Goal: Task Accomplishment & Management: Use online tool/utility

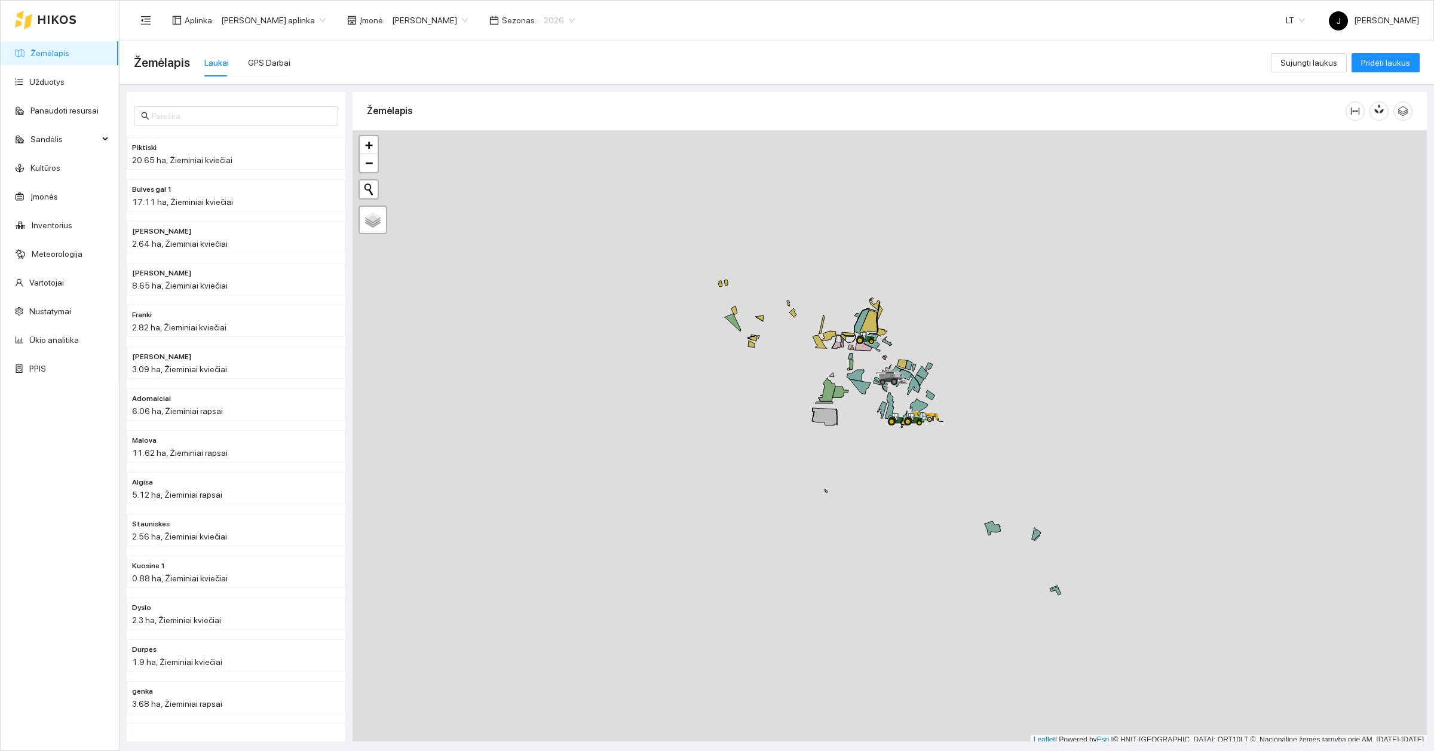
click at [553, 24] on span "2026" at bounding box center [559, 20] width 31 height 18
click at [542, 130] on div "2028" at bounding box center [540, 139] width 45 height 19
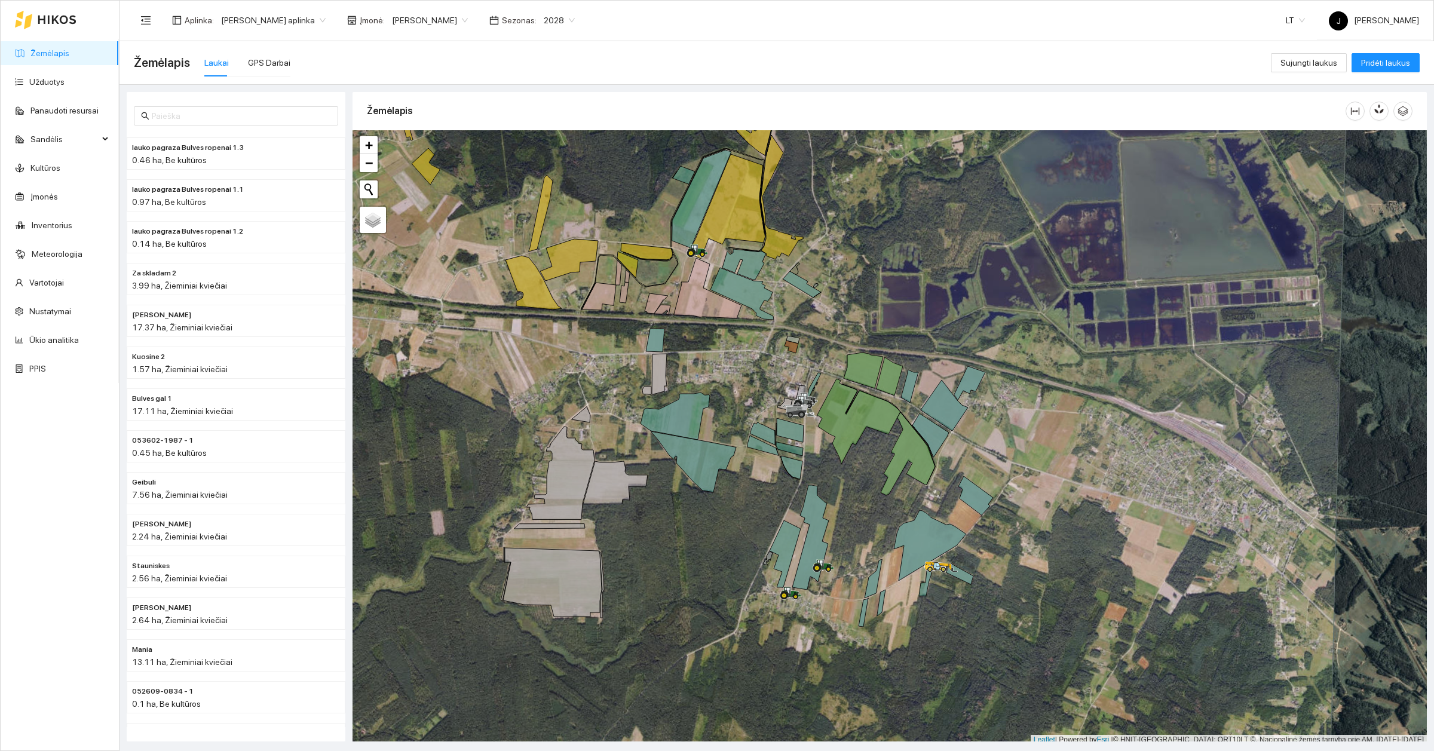
click at [554, 14] on span "2028" at bounding box center [559, 20] width 31 height 18
click at [545, 99] on div "2026" at bounding box center [540, 100] width 31 height 13
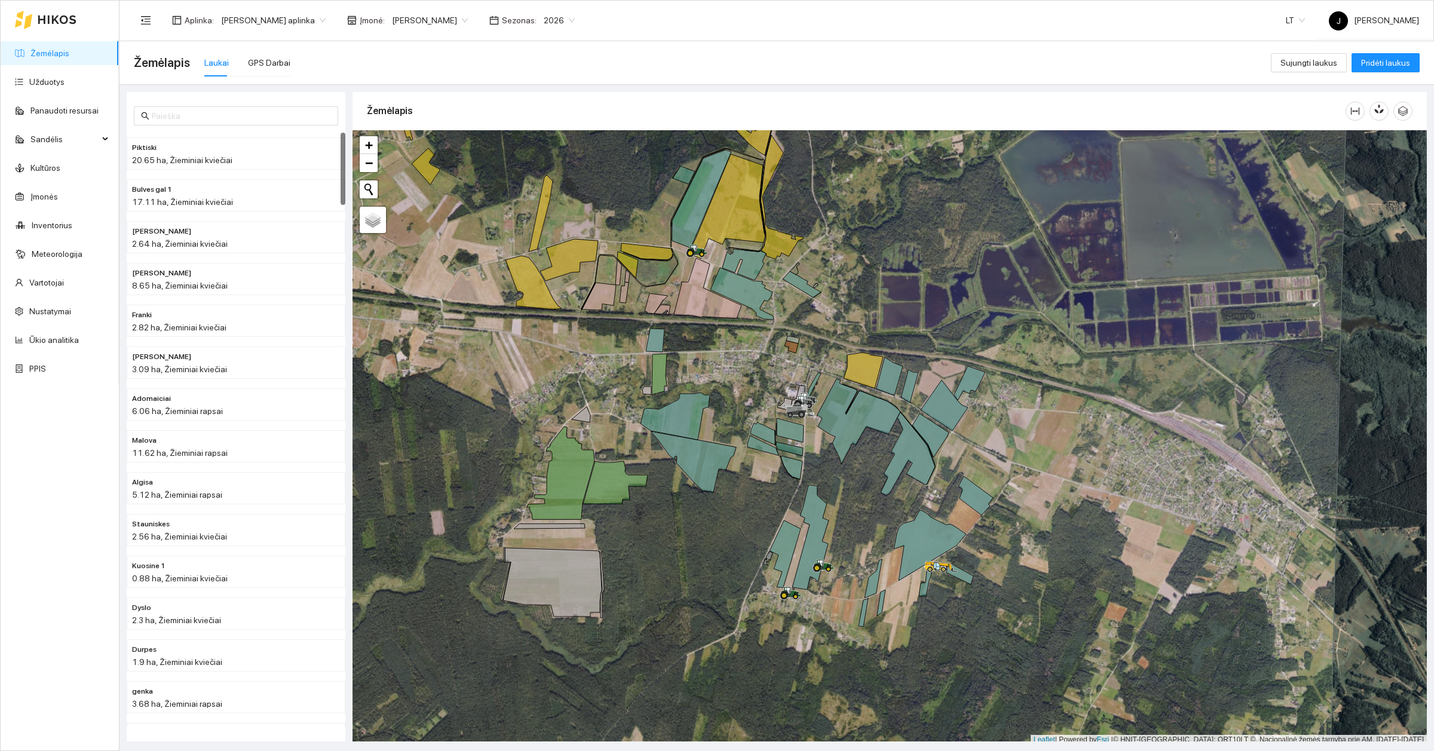
click at [544, 19] on span "2026" at bounding box center [559, 20] width 31 height 18
click at [541, 118] on div "2027" at bounding box center [540, 120] width 31 height 13
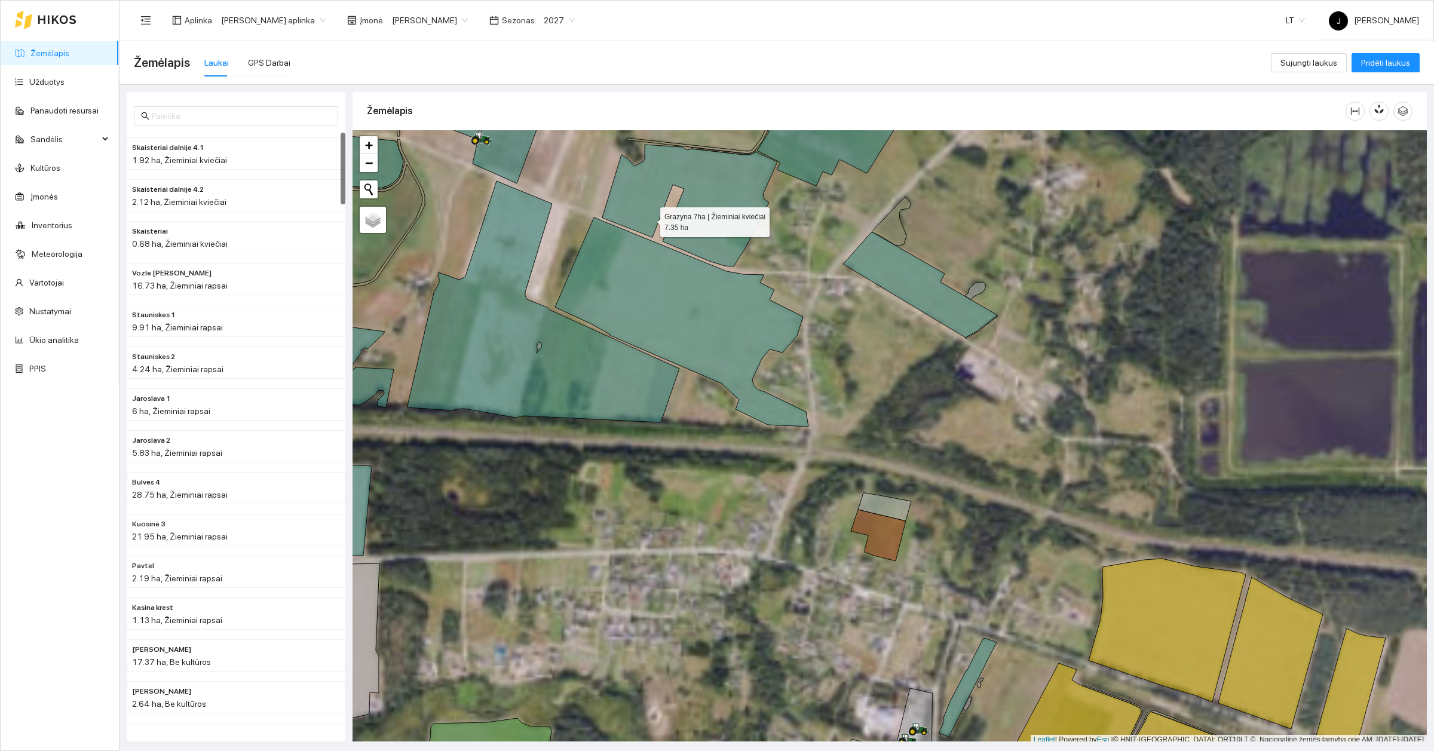
scroll to position [4, 0]
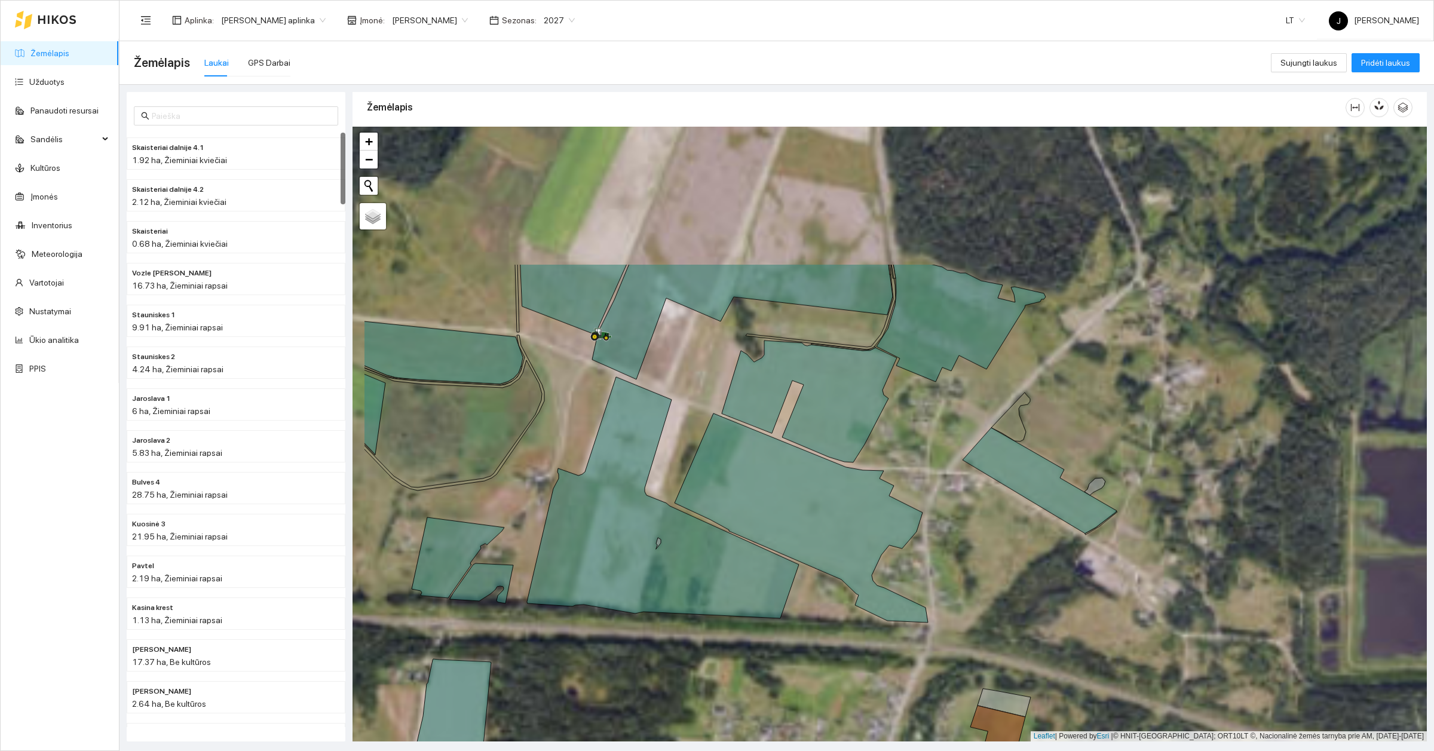
drag, startPoint x: 637, startPoint y: 217, endPoint x: 881, endPoint y: 568, distance: 427.4
click at [881, 462] on icon at bounding box center [809, 402] width 175 height 122
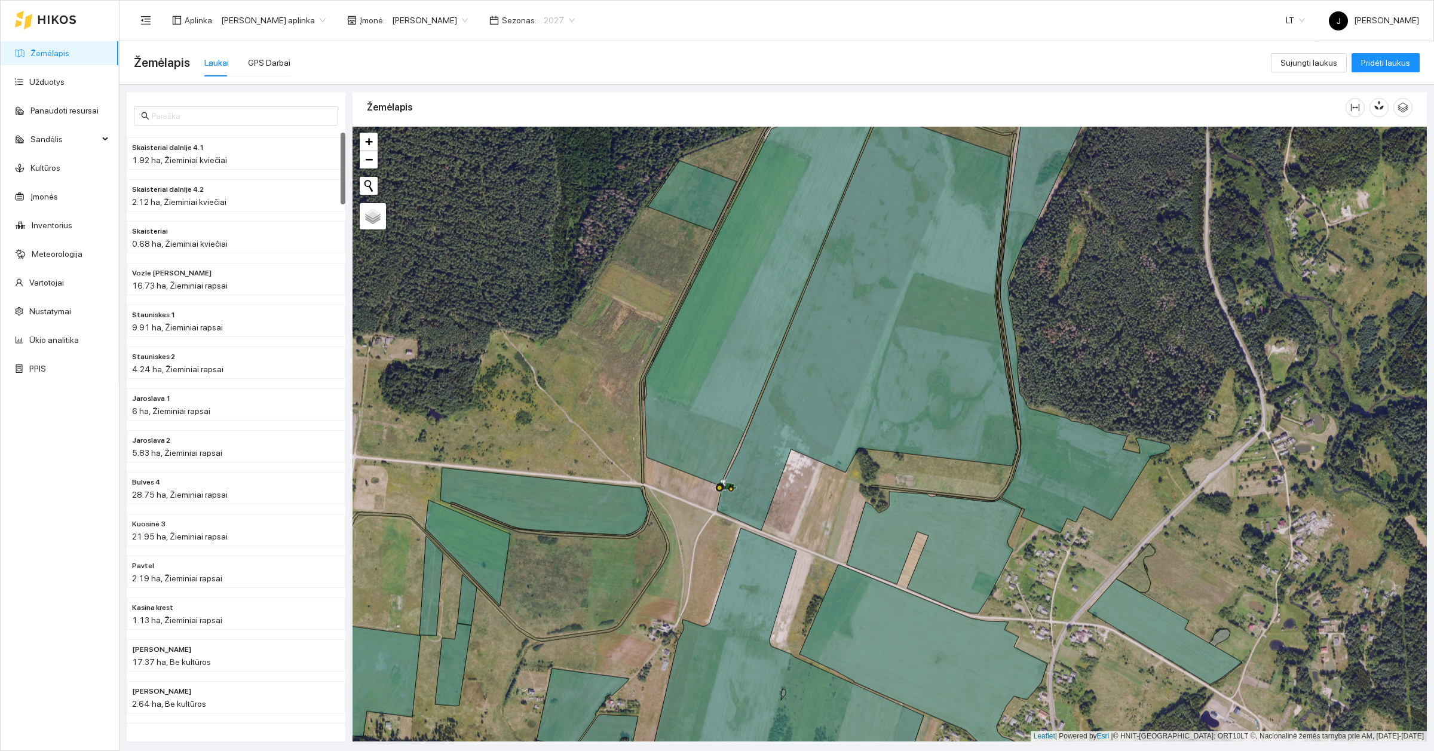
click at [551, 24] on span "2027" at bounding box center [559, 20] width 31 height 18
click at [541, 102] on div "2026" at bounding box center [540, 100] width 31 height 13
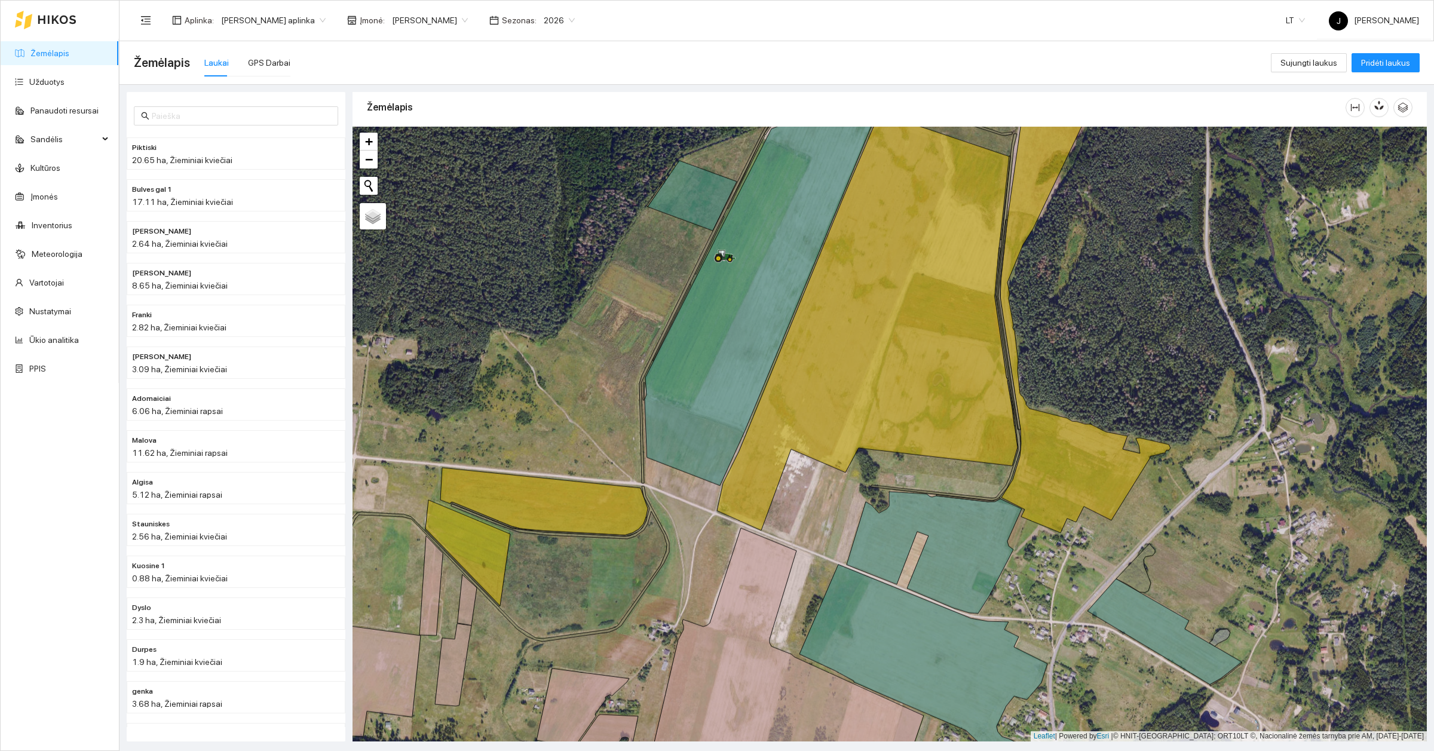
click at [539, 676] on div at bounding box center [889, 434] width 1074 height 615
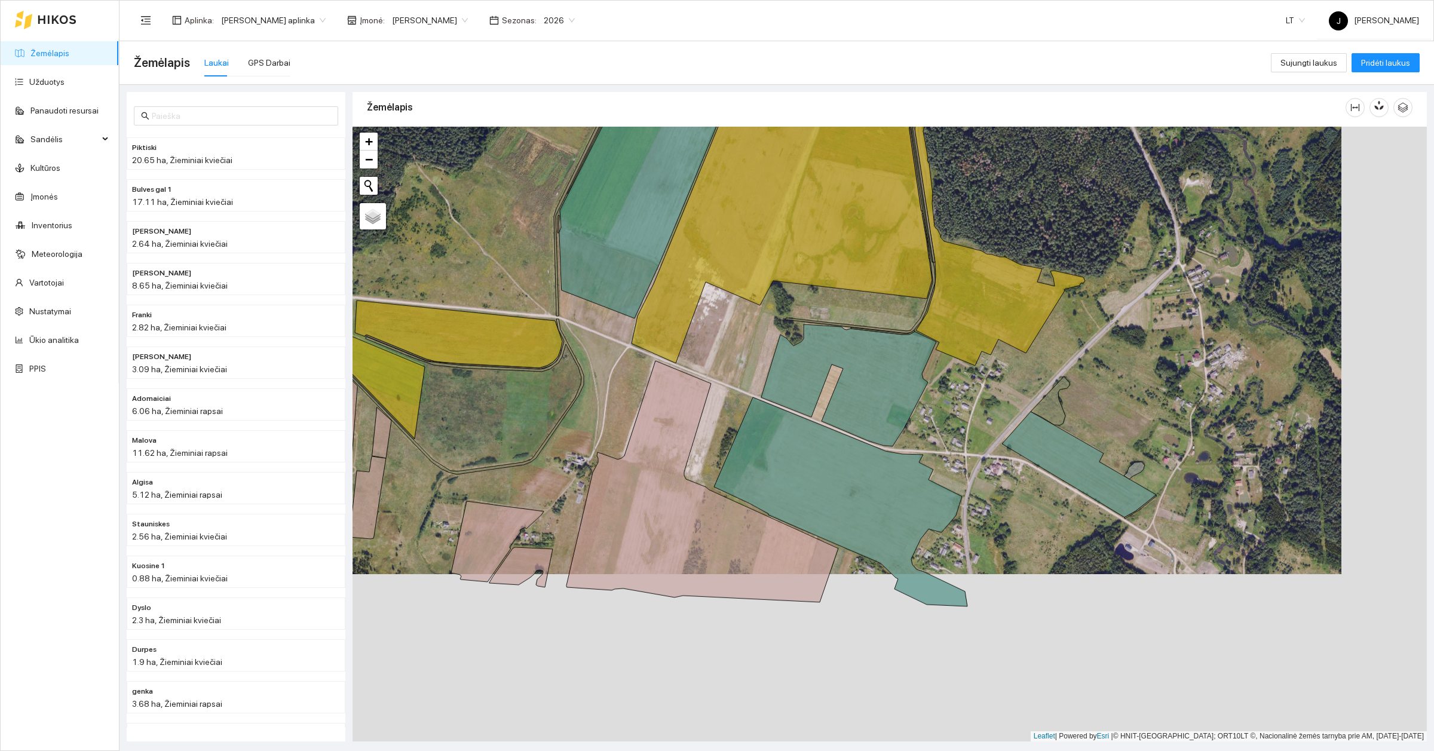
drag, startPoint x: 577, startPoint y: 348, endPoint x: 479, endPoint y: 124, distance: 244.8
click at [479, 124] on div "Žemėlapis" at bounding box center [889, 412] width 1074 height 649
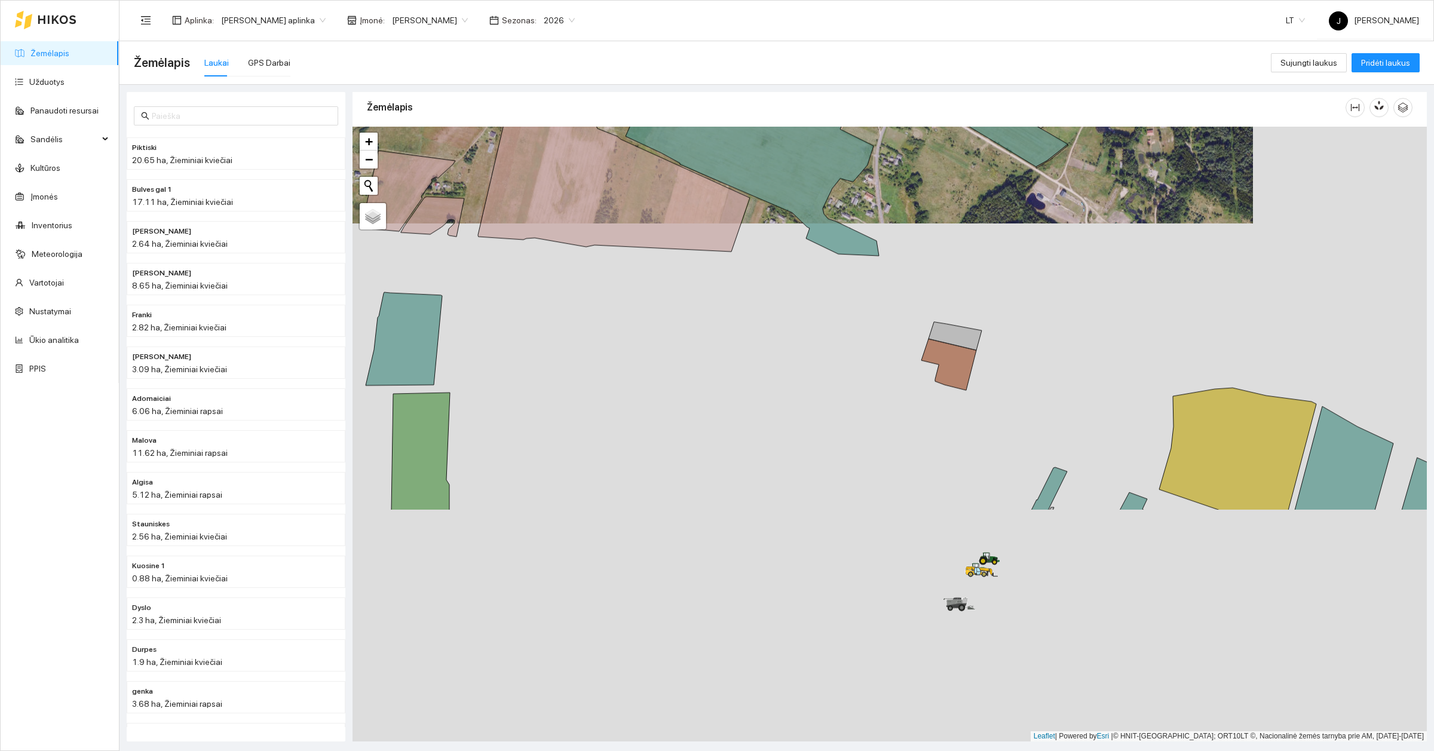
drag, startPoint x: 811, startPoint y: 625, endPoint x: 735, endPoint y: 330, distance: 304.3
click at [735, 330] on div at bounding box center [889, 434] width 1074 height 615
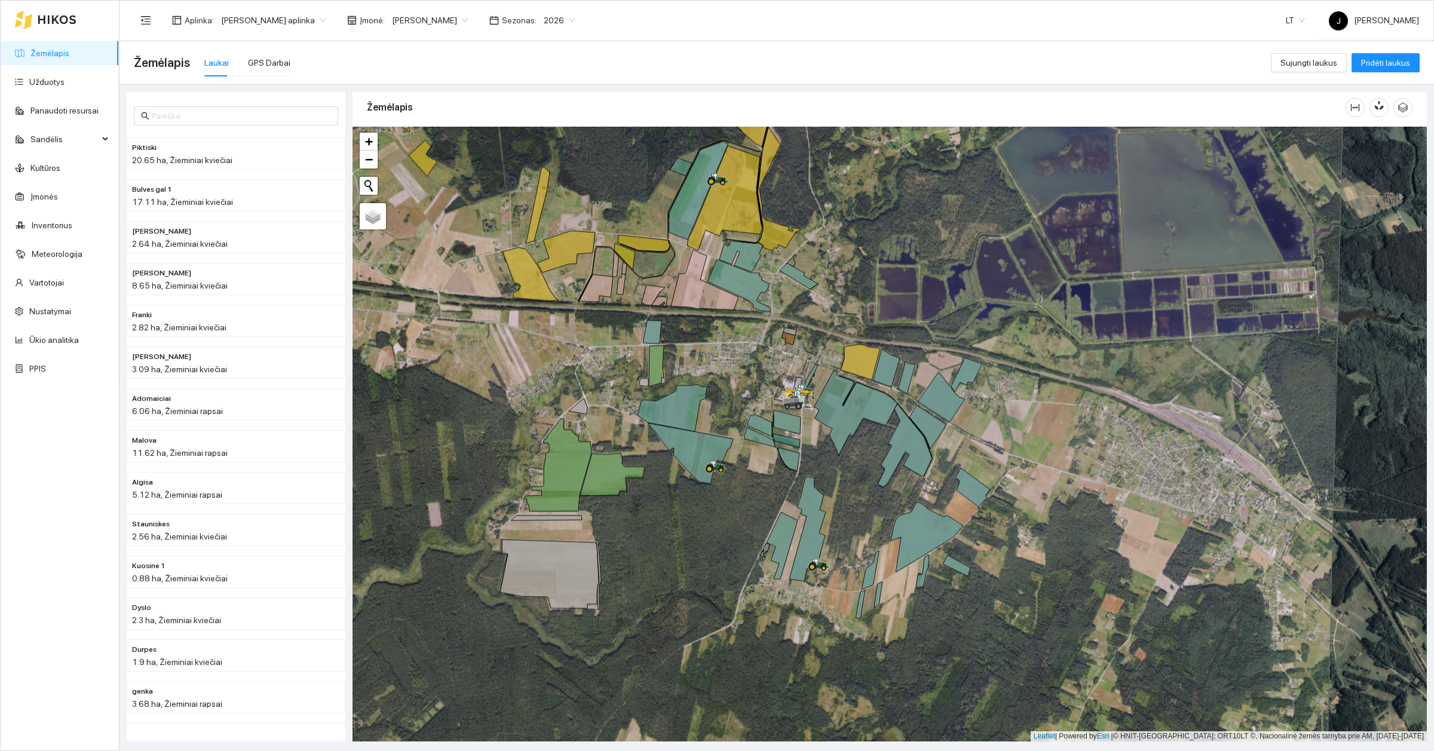
click at [544, 14] on span "2026" at bounding box center [559, 20] width 31 height 18
click at [539, 120] on div "2027" at bounding box center [540, 120] width 31 height 13
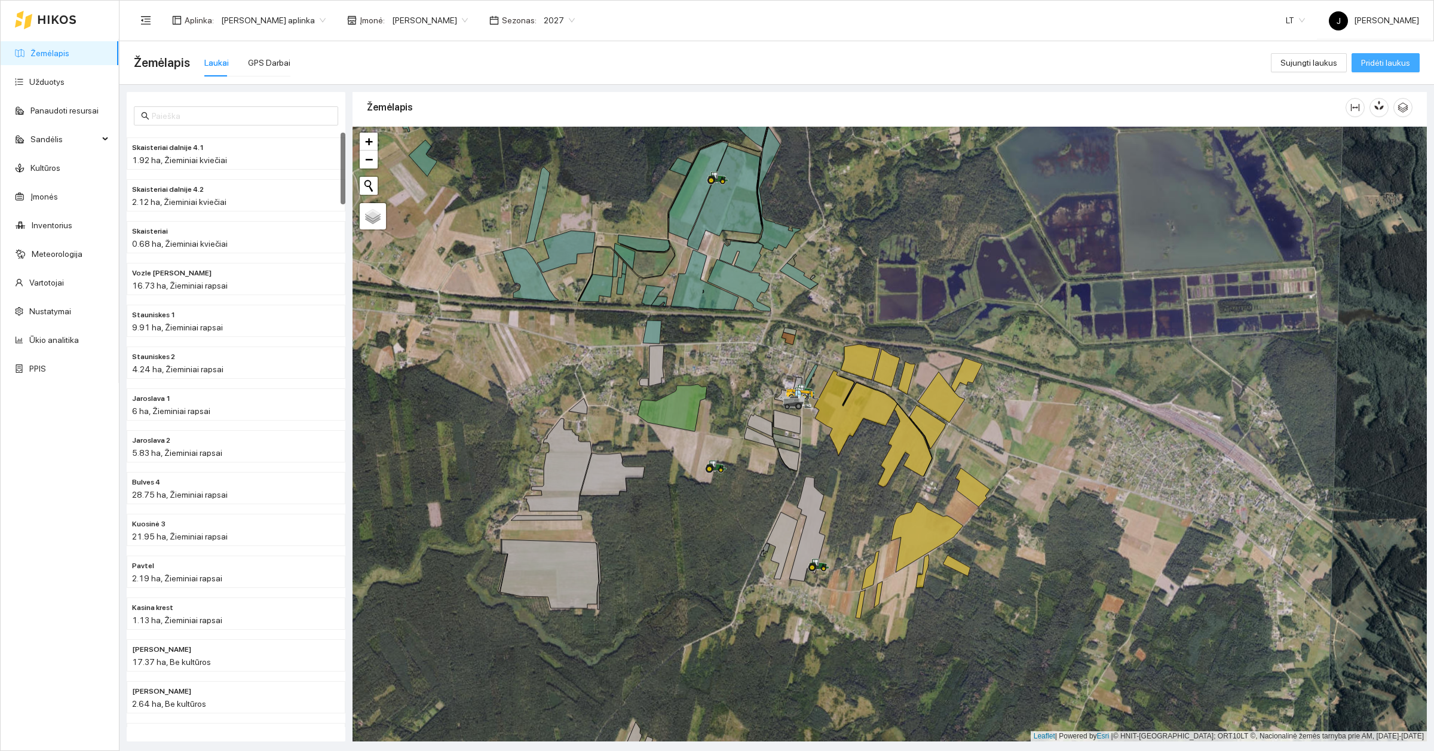
click at [1393, 63] on span "Pridėti laukus" at bounding box center [1385, 62] width 49 height 13
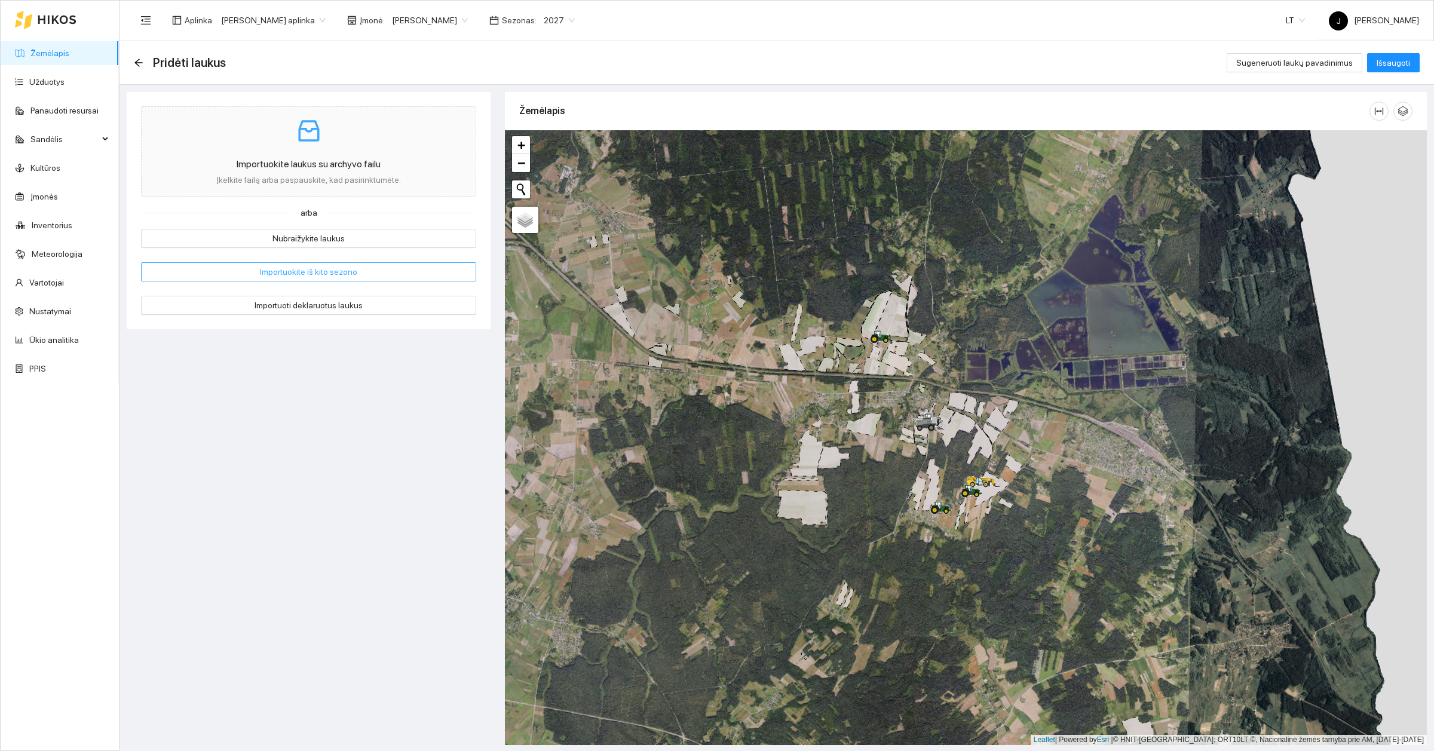
click at [312, 270] on span "Importuokite iš kito sezono" at bounding box center [308, 271] width 97 height 13
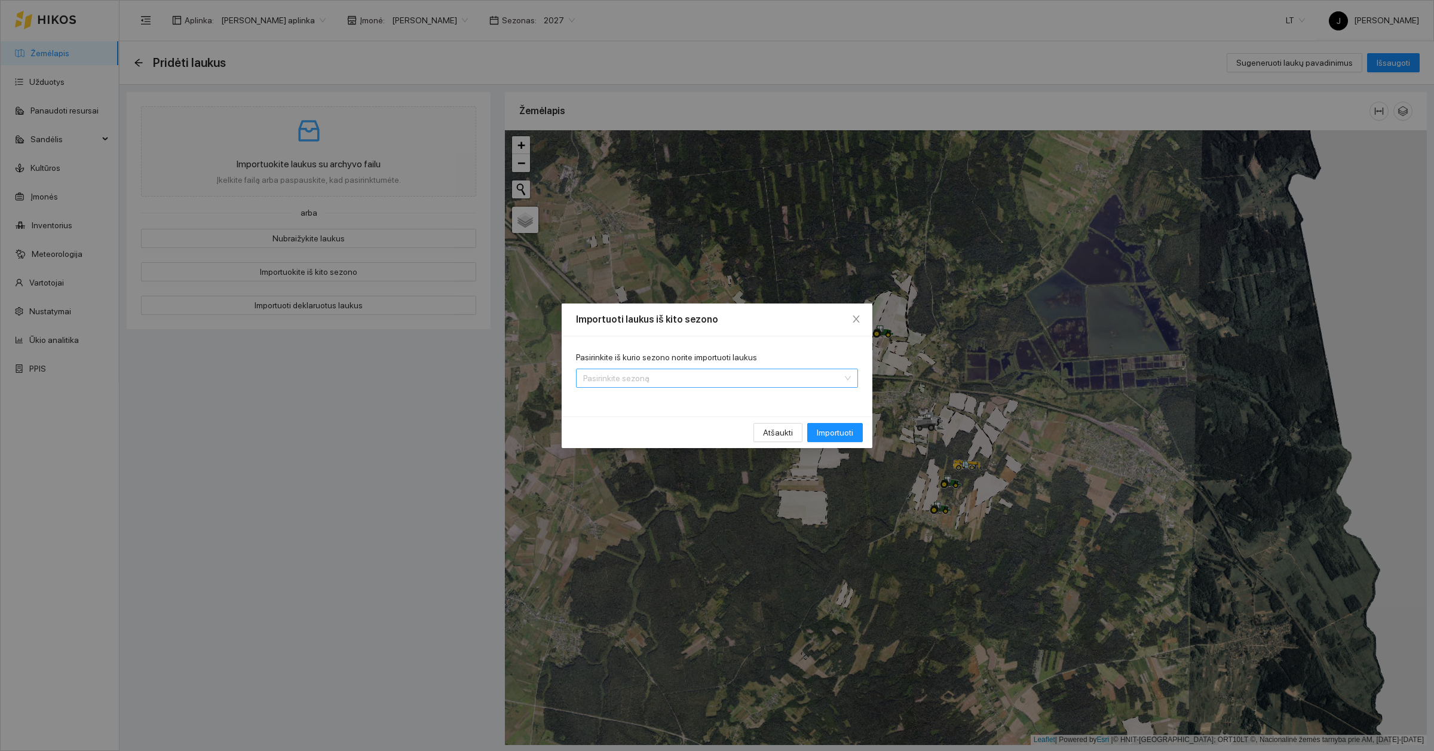
click at [826, 374] on input "Pasirinkite iš kurio sezono norite importuoti laukus" at bounding box center [712, 378] width 259 height 18
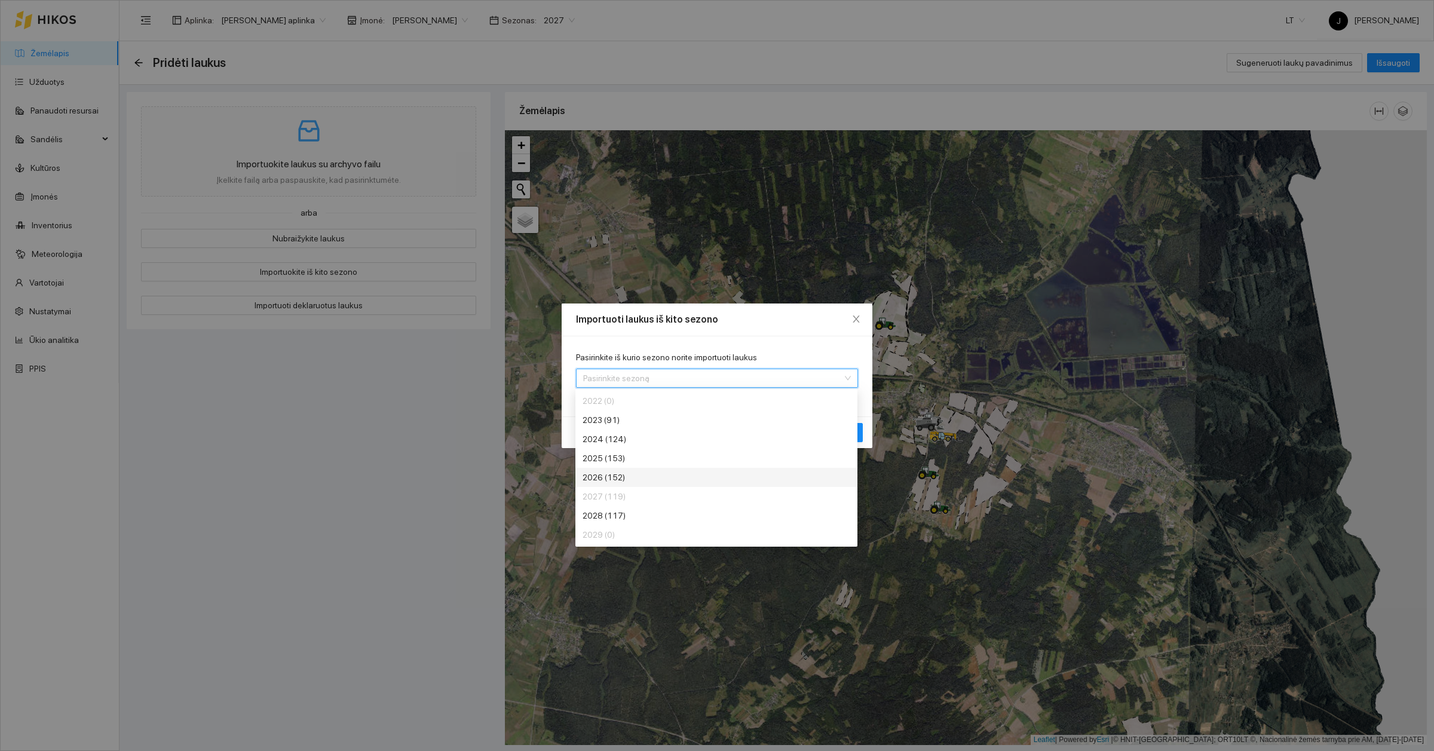
click at [614, 478] on div "2026 (152)" at bounding box center [671, 477] width 179 height 13
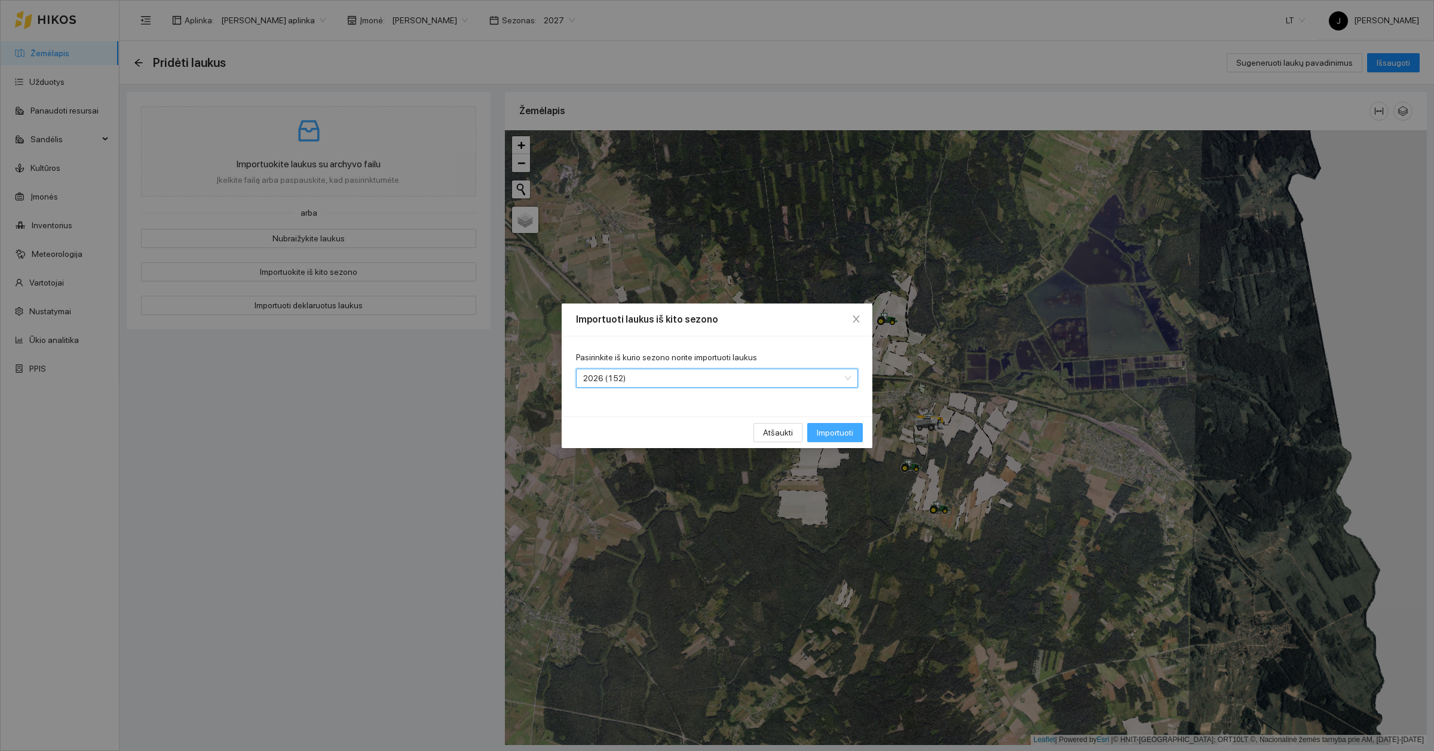
click at [827, 427] on span "Importuoti" at bounding box center [835, 432] width 36 height 13
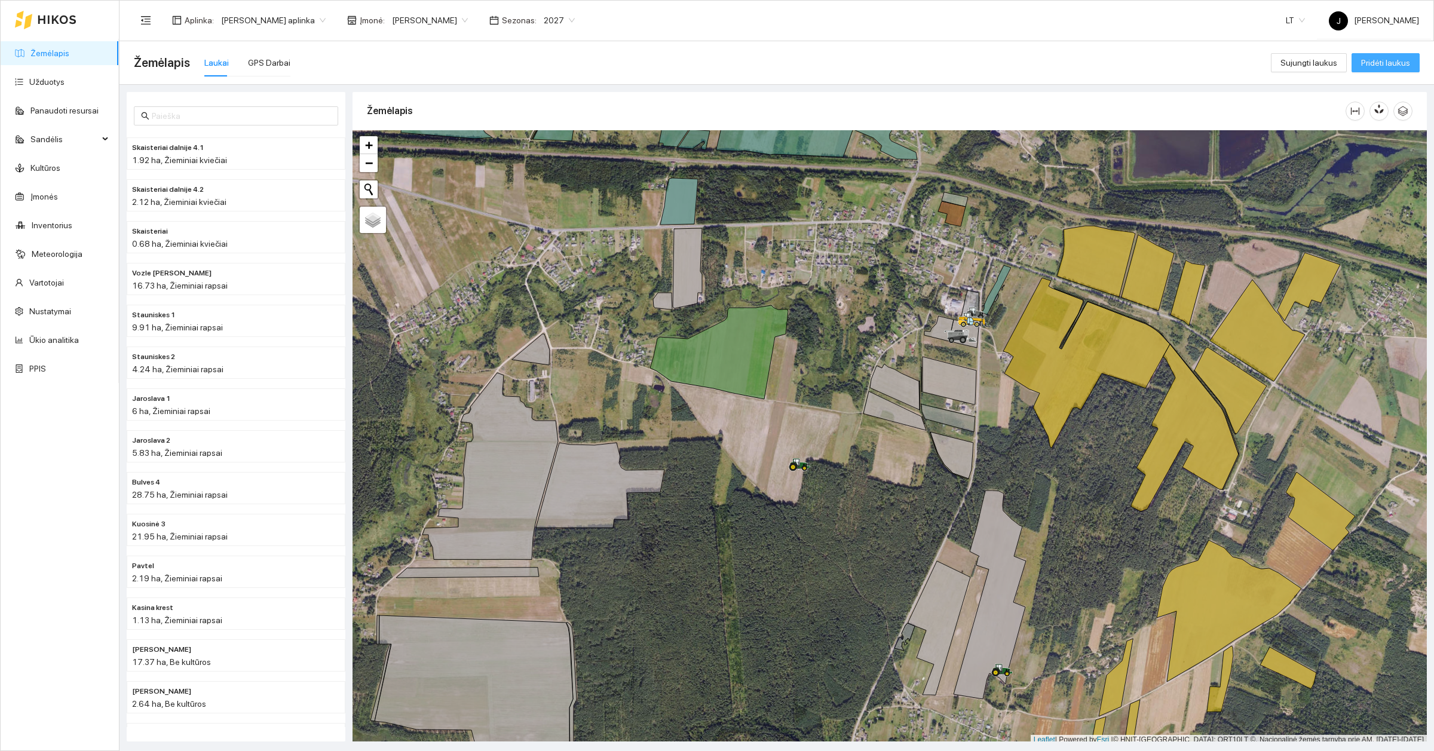
click at [1389, 67] on span "Pridėti laukus" at bounding box center [1385, 62] width 49 height 13
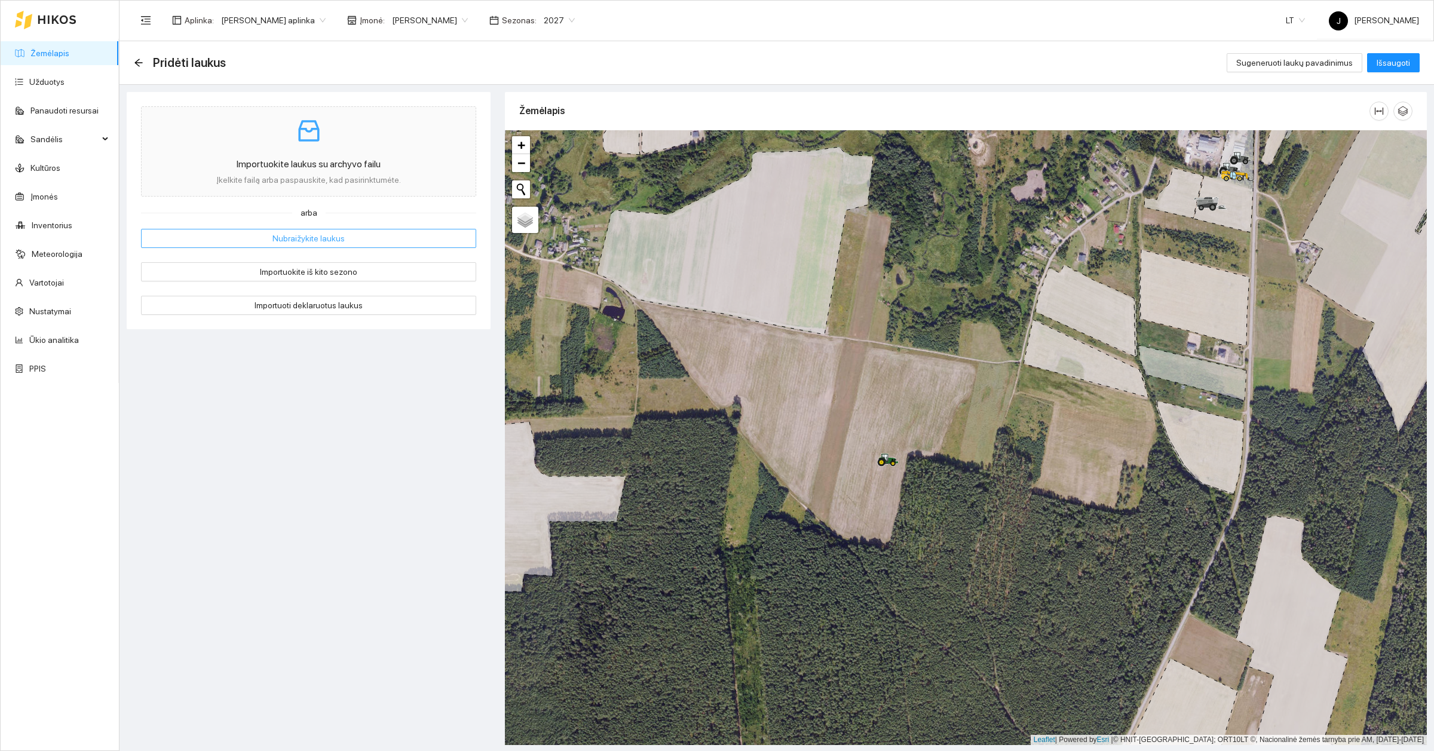
click at [395, 236] on button "Nubraižykite laukus" at bounding box center [308, 238] width 335 height 19
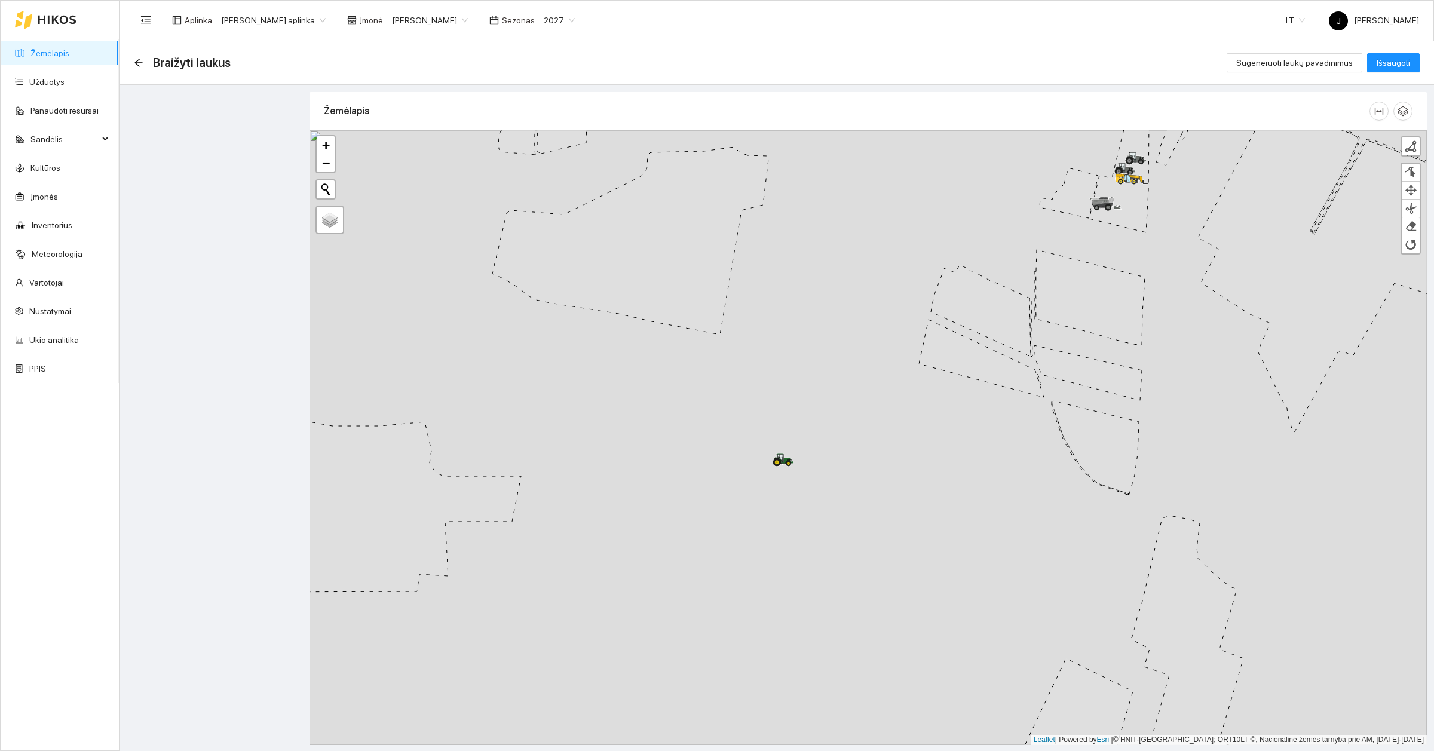
click at [648, 354] on div at bounding box center [867, 437] width 1117 height 615
click at [1417, 145] on link at bounding box center [1411, 146] width 18 height 18
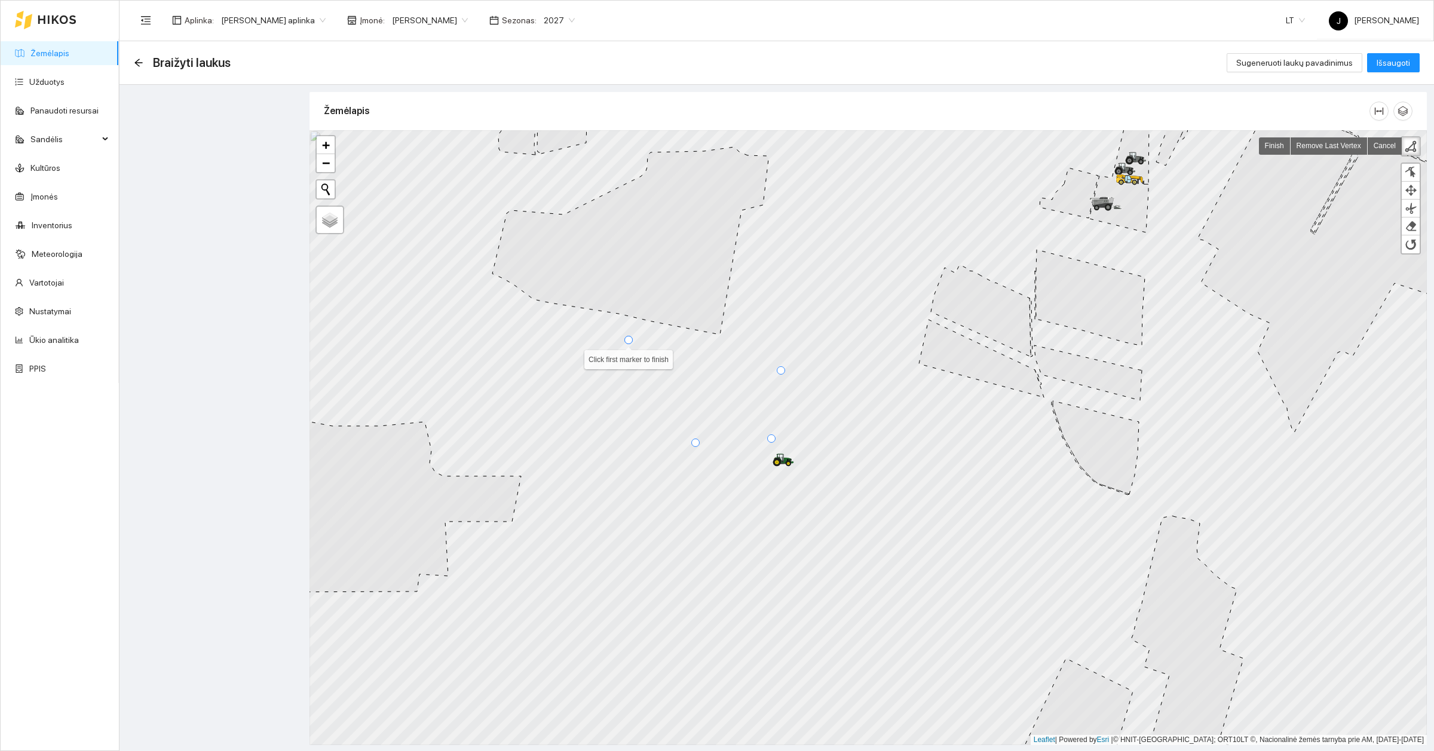
click at [624, 339] on div at bounding box center [628, 340] width 8 height 8
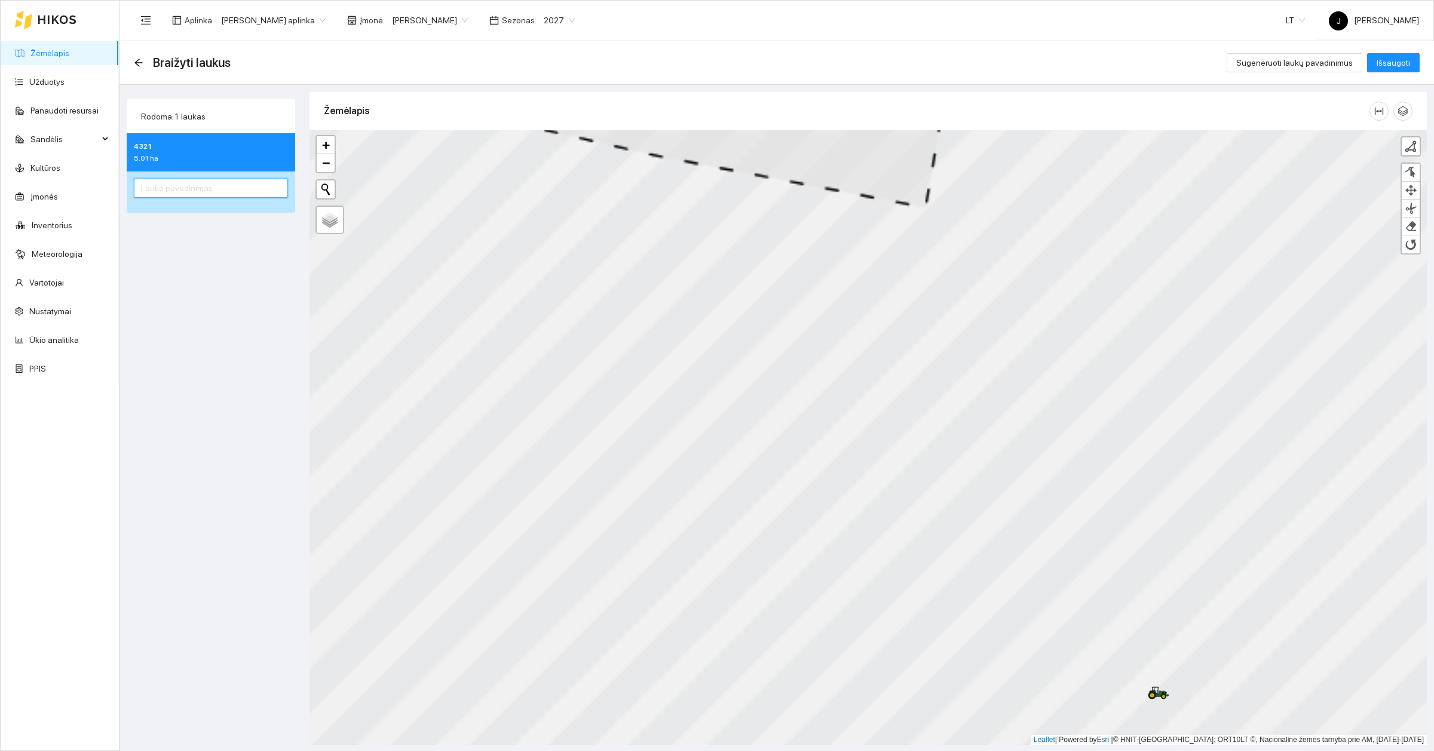
click at [186, 193] on input "text" at bounding box center [211, 188] width 154 height 19
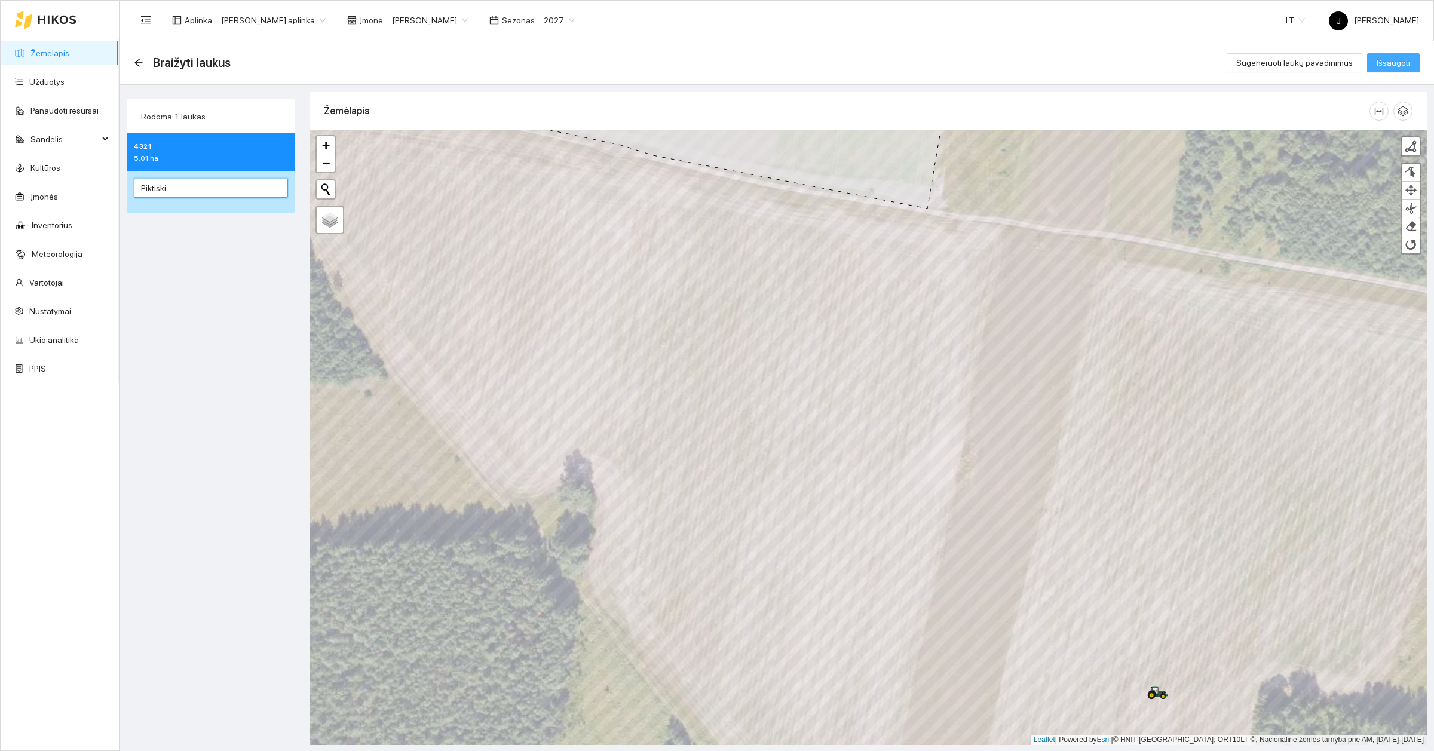
type input "Piktiski"
click at [1389, 53] on button "Išsaugoti" at bounding box center [1393, 62] width 53 height 19
click at [1405, 703] on icon "close" at bounding box center [1402, 707] width 8 height 8
click at [48, 51] on link "Žemėlapis" at bounding box center [49, 53] width 39 height 10
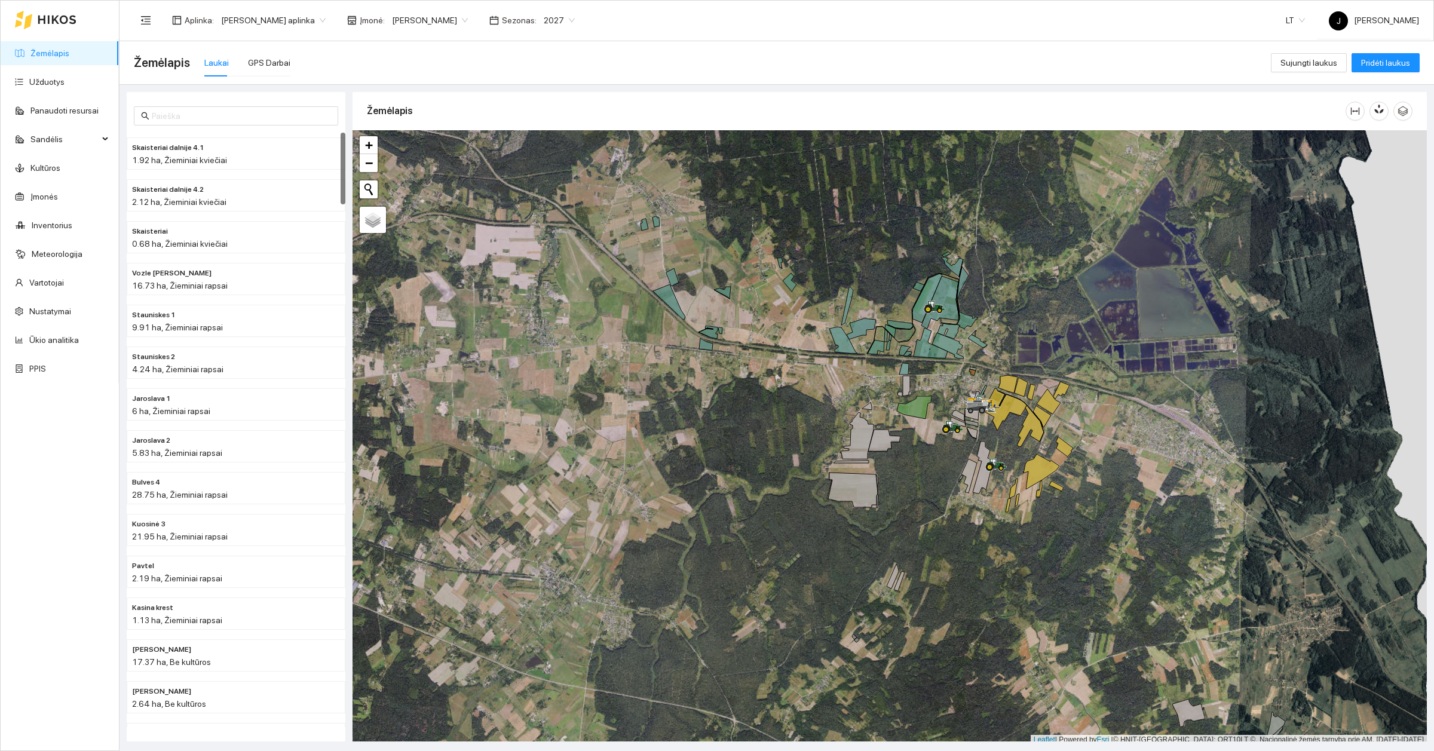
click at [547, 15] on span "2027" at bounding box center [559, 20] width 31 height 18
click at [538, 93] on div "2026" at bounding box center [540, 100] width 45 height 19
